Goal: Information Seeking & Learning: Learn about a topic

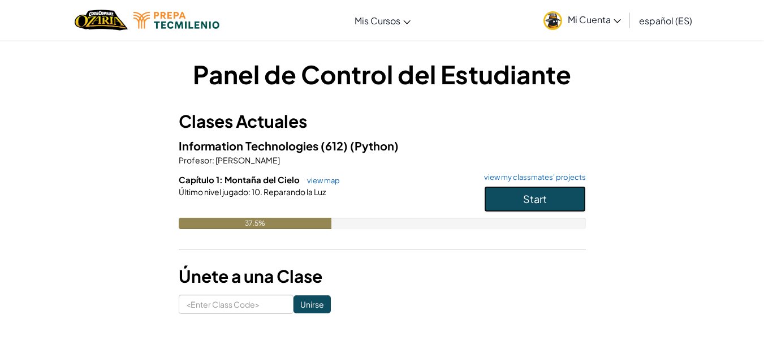
click at [558, 196] on button "Start" at bounding box center [535, 199] width 102 height 26
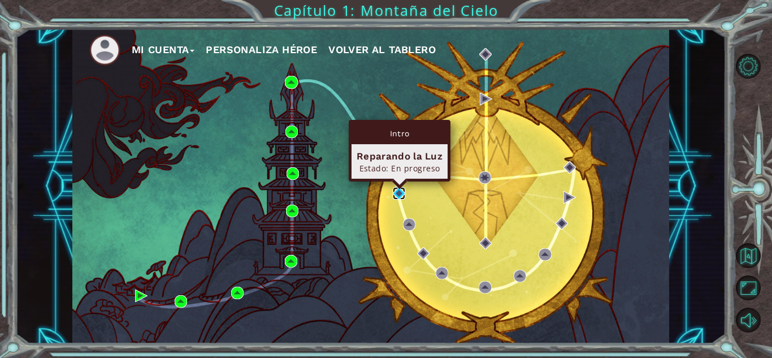
click at [400, 192] on img at bounding box center [399, 193] width 12 height 12
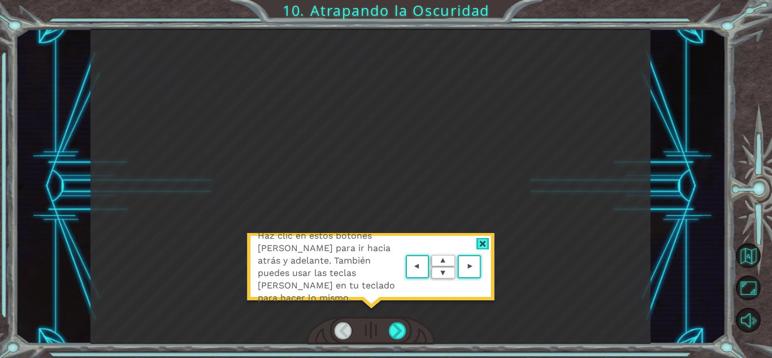
click at [483, 238] on div at bounding box center [483, 244] width 13 height 12
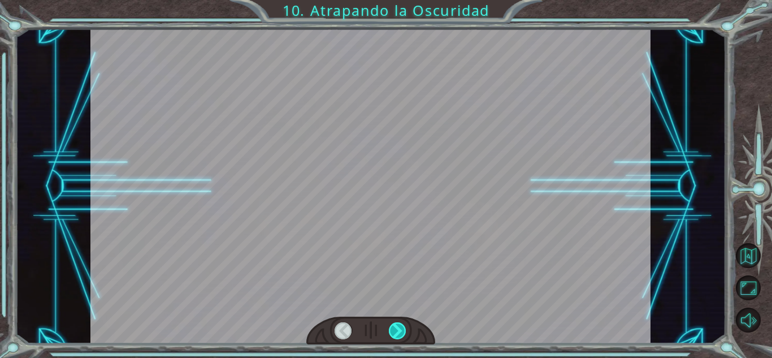
click at [399, 327] on div at bounding box center [398, 330] width 18 height 17
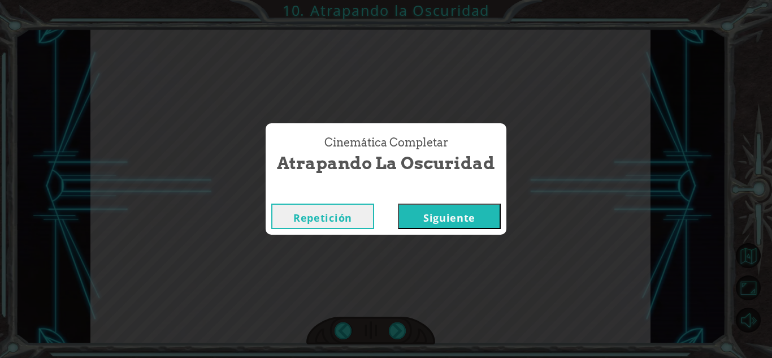
click at [426, 222] on button "Siguiente" at bounding box center [449, 216] width 103 height 25
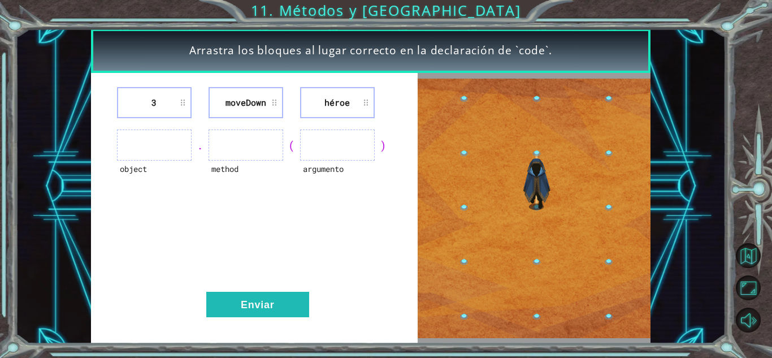
click at [159, 146] on ul at bounding box center [154, 144] width 75 height 31
click at [223, 146] on ul at bounding box center [246, 144] width 75 height 31
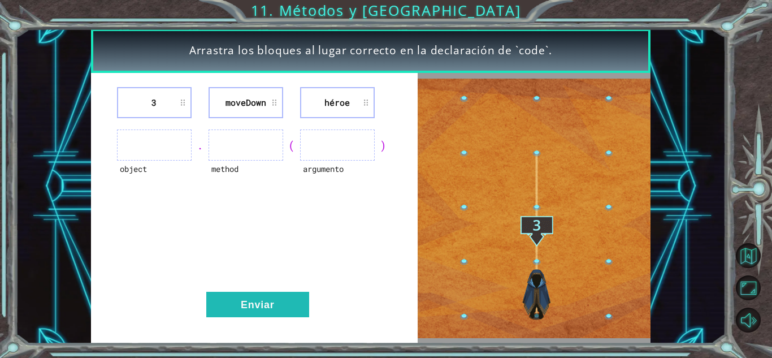
click at [327, 133] on ul at bounding box center [337, 144] width 75 height 31
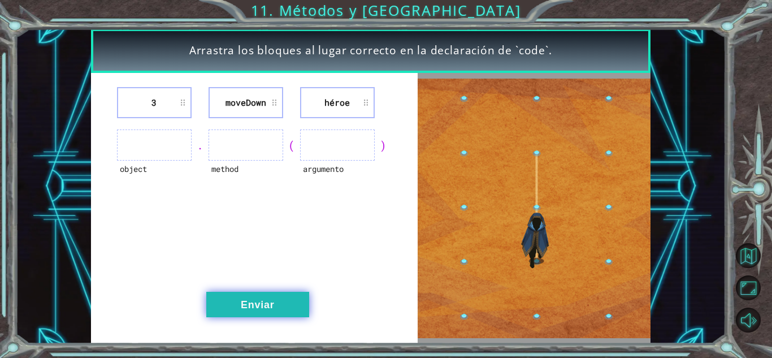
click at [283, 306] on button "Enviar" at bounding box center [257, 304] width 103 height 25
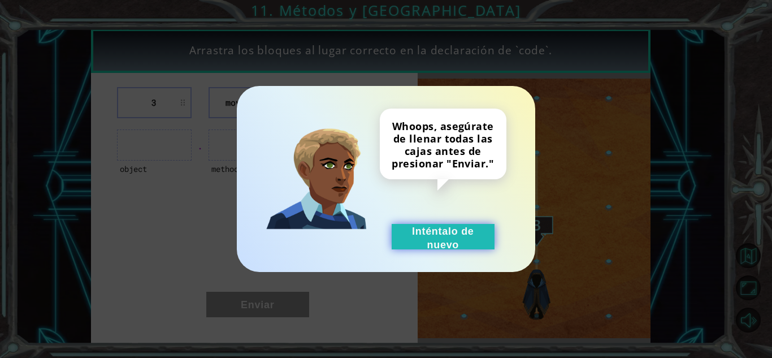
click at [423, 248] on button "Inténtalo de nuevo" at bounding box center [443, 236] width 103 height 25
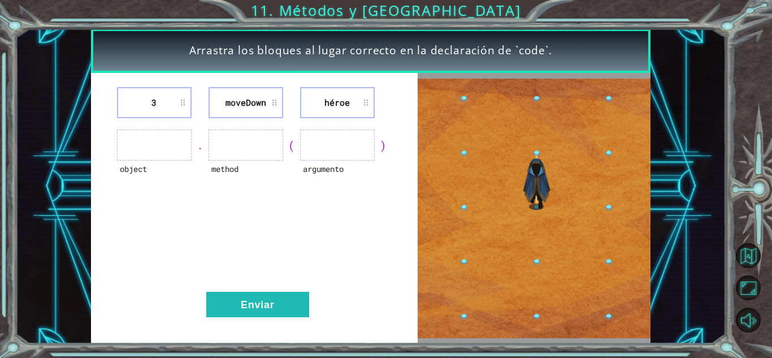
click at [163, 100] on li "3" at bounding box center [154, 102] width 75 height 31
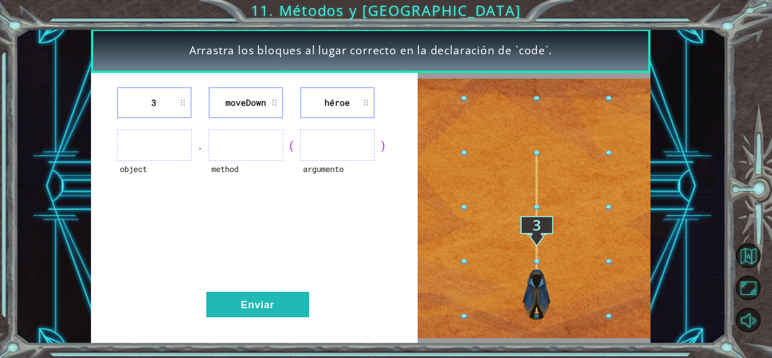
click at [163, 100] on li "3" at bounding box center [154, 102] width 75 height 31
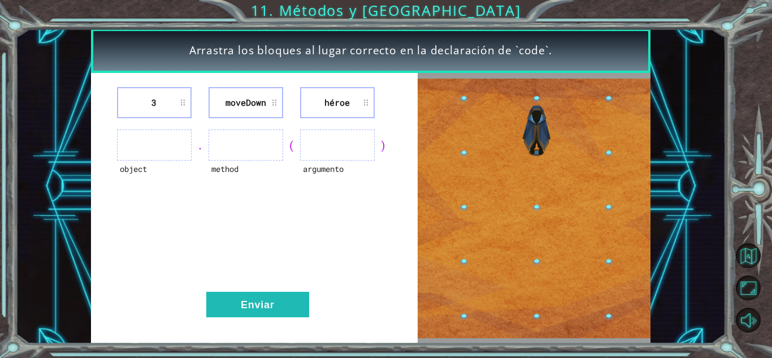
click at [245, 91] on li "moveDown" at bounding box center [246, 102] width 75 height 31
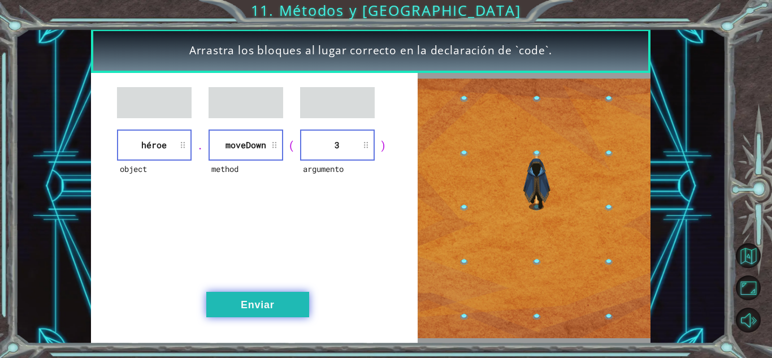
click at [259, 306] on button "Enviar" at bounding box center [257, 304] width 103 height 25
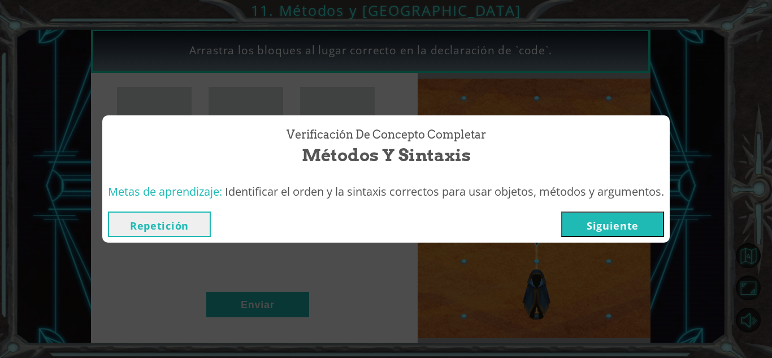
click at [603, 226] on button "Siguiente" at bounding box center [613, 223] width 103 height 25
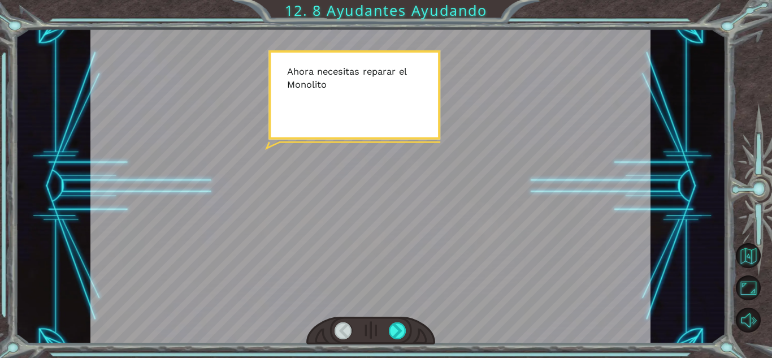
drag, startPoint x: 603, startPoint y: 226, endPoint x: 520, endPoint y: 283, distance: 100.7
click at [520, 283] on div at bounding box center [370, 186] width 560 height 315
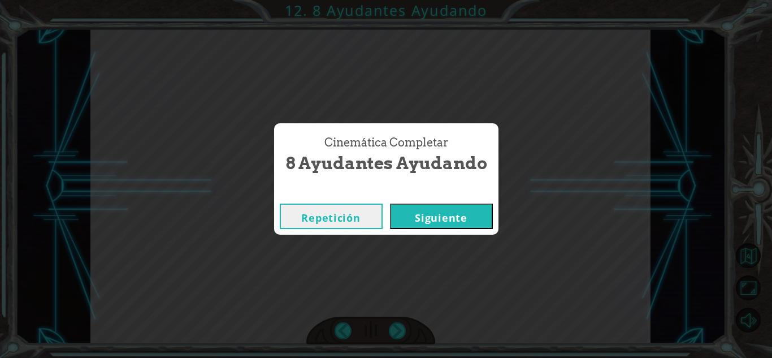
click at [416, 222] on button "Siguiente" at bounding box center [441, 216] width 103 height 25
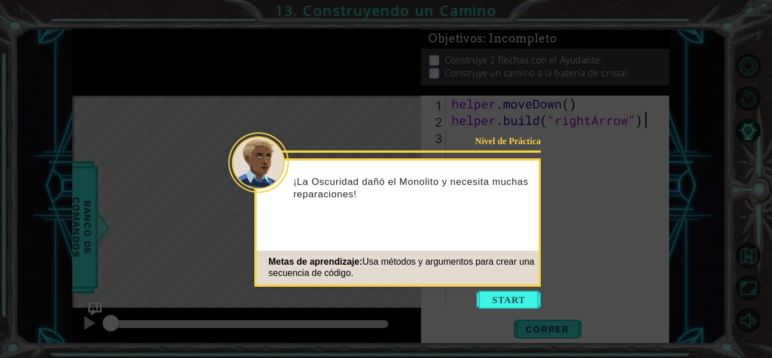
type textarea "[DOMAIN_NAME]("rightArrow")"
click at [501, 297] on button "Start" at bounding box center [509, 300] width 64 height 18
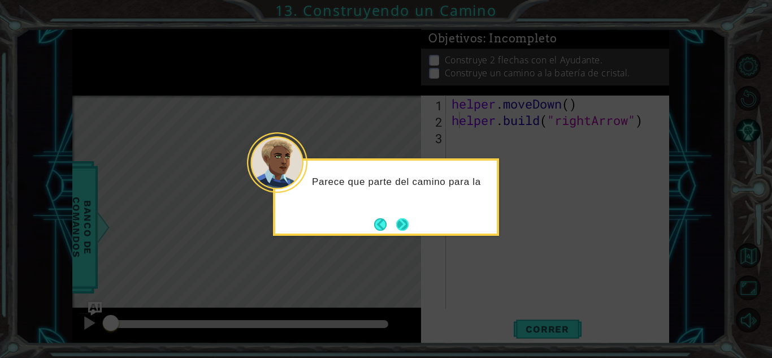
click at [397, 226] on button "Next" at bounding box center [402, 224] width 12 height 12
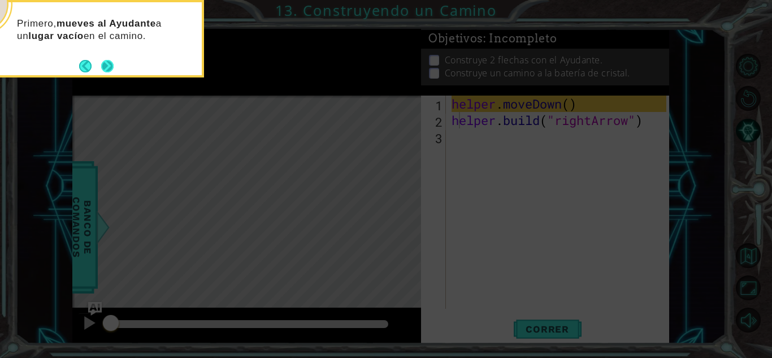
click at [107, 62] on button "Next" at bounding box center [107, 66] width 12 height 12
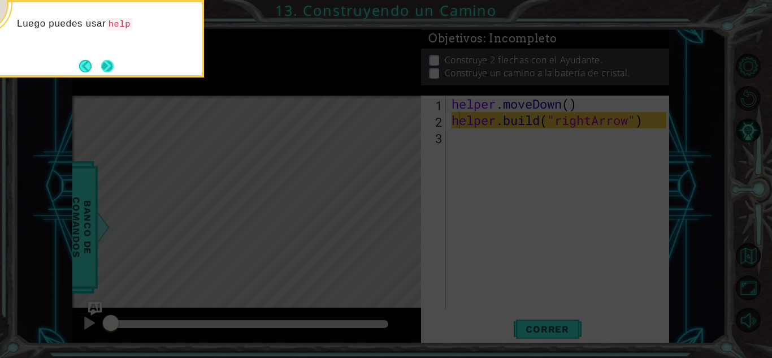
click at [107, 62] on button "Next" at bounding box center [107, 66] width 12 height 12
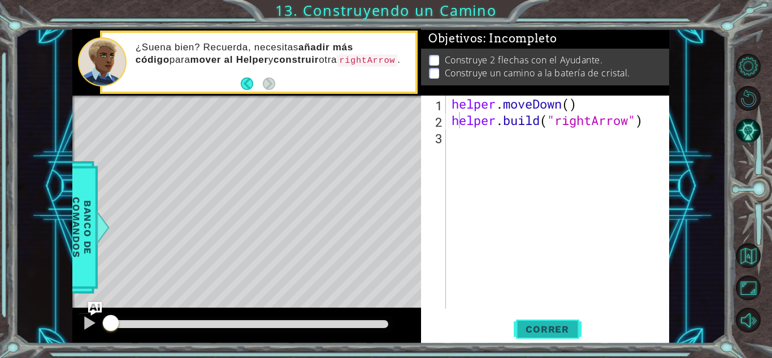
click at [552, 329] on span "Correr" at bounding box center [548, 328] width 66 height 11
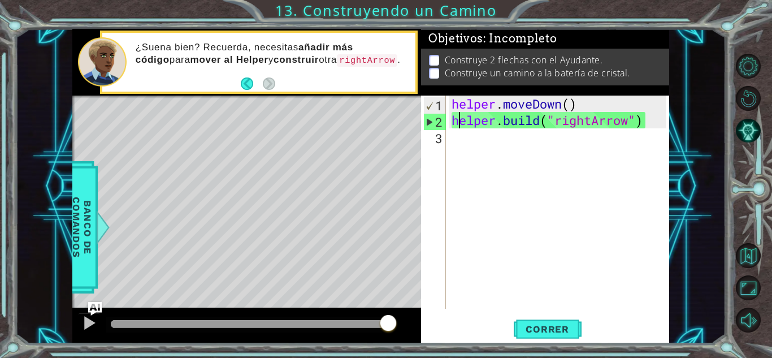
click at [477, 164] on div "helper . moveDown ( ) helper . build ( "rightArrow" )" at bounding box center [561, 219] width 223 height 246
